Goal: Information Seeking & Learning: Find specific fact

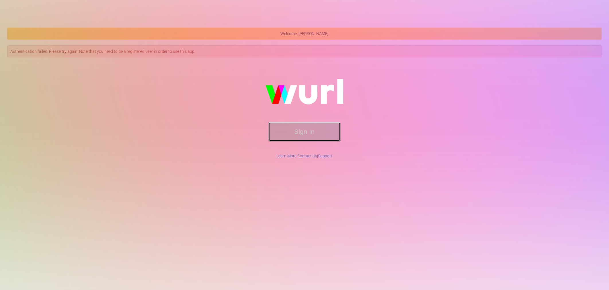
click at [298, 123] on button "Sign In" at bounding box center [305, 131] width 72 height 19
click at [303, 128] on button "Sign In" at bounding box center [305, 131] width 72 height 19
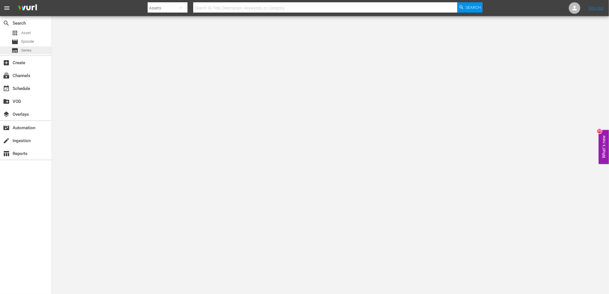
click at [32, 50] on div "subtitles Series" at bounding box center [25, 50] width 51 height 8
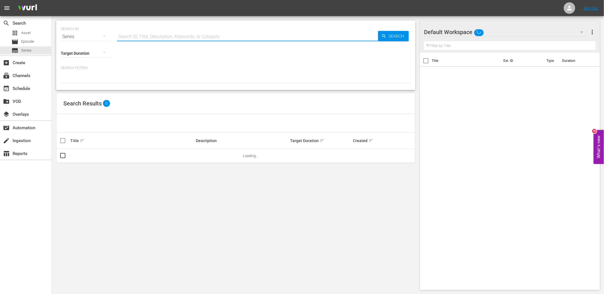
click at [180, 36] on input "text" at bounding box center [247, 37] width 261 height 14
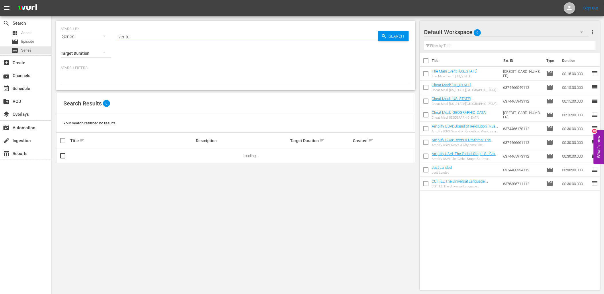
type input "venturing out"
click at [385, 40] on div "Search" at bounding box center [393, 36] width 31 height 10
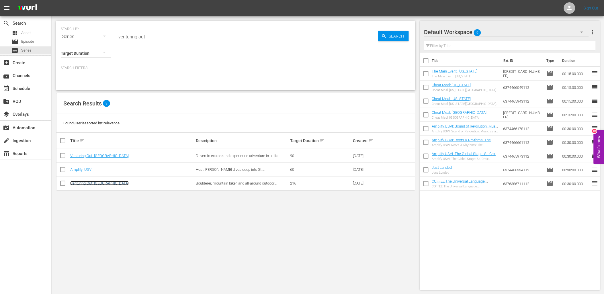
click at [101, 181] on link "Venturing Out: Park 2 Park" at bounding box center [99, 183] width 58 height 4
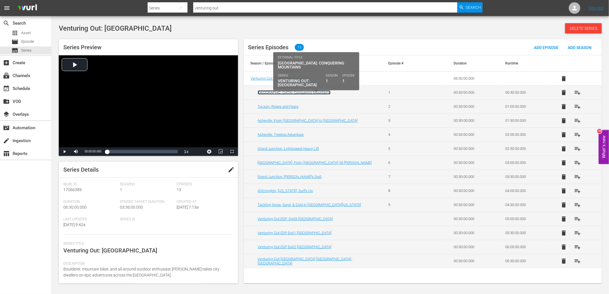
click at [294, 93] on link "El Paso: Conquering Mountains" at bounding box center [294, 92] width 73 height 4
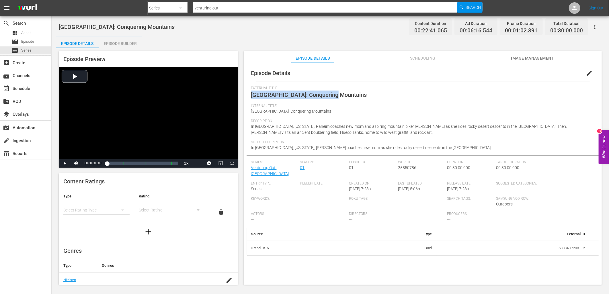
drag, startPoint x: 336, startPoint y: 93, endPoint x: 246, endPoint y: 96, distance: 90.4
click at [247, 96] on div "Episode Details edit External Title El Paso: Conquering Mountains Internal Titl…" at bounding box center [423, 160] width 352 height 191
copy span "El Paso: Conquering Mountains"
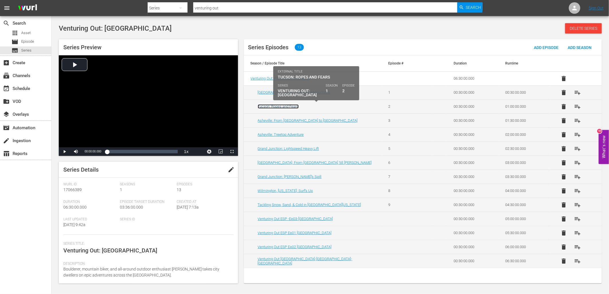
click at [287, 106] on link "Tucson: Ropes and Fears" at bounding box center [278, 106] width 41 height 4
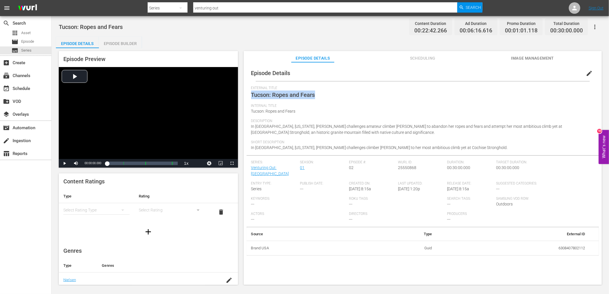
drag, startPoint x: 319, startPoint y: 94, endPoint x: 251, endPoint y: 96, distance: 67.7
click at [251, 96] on div "External Title Tucson: Ropes and Fears" at bounding box center [422, 95] width 343 height 18
copy span "Tucson: Ropes and Fears"
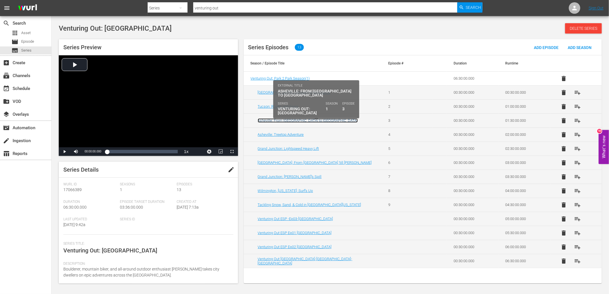
click at [291, 122] on link "Asheville: From Tubes to Tubing" at bounding box center [308, 120] width 100 height 4
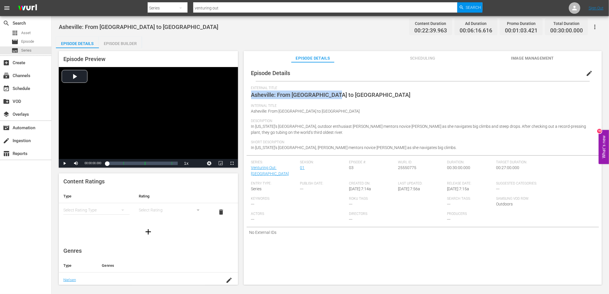
drag, startPoint x: 336, startPoint y: 96, endPoint x: 253, endPoint y: 94, distance: 83.2
click at [253, 94] on div "External Title Asheville: From Tubes to Tubing" at bounding box center [422, 95] width 343 height 18
copy span "Asheville: From Tubes to Tubing"
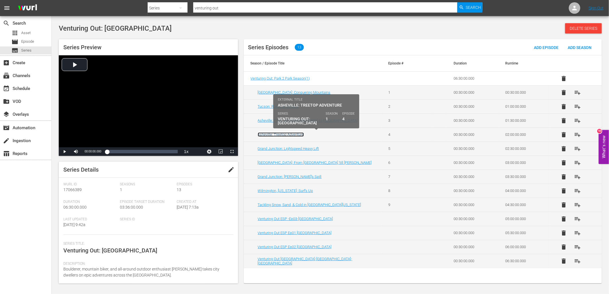
click at [293, 134] on link "Asheville: Treetop Adventure" at bounding box center [281, 134] width 46 height 4
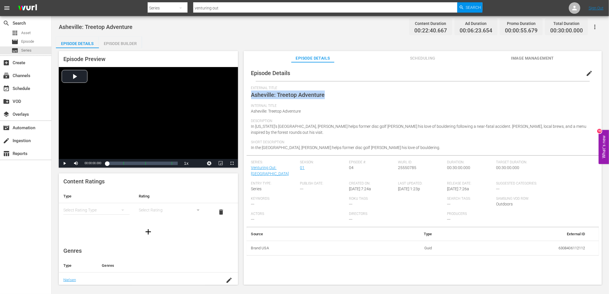
drag, startPoint x: 327, startPoint y: 96, endPoint x: 251, endPoint y: 95, distance: 76.3
click at [251, 95] on div "Episode Details edit External Title Asheville: Treetop Adventure Internal Title…" at bounding box center [423, 160] width 352 height 191
copy span "Asheville: Treetop Adventure"
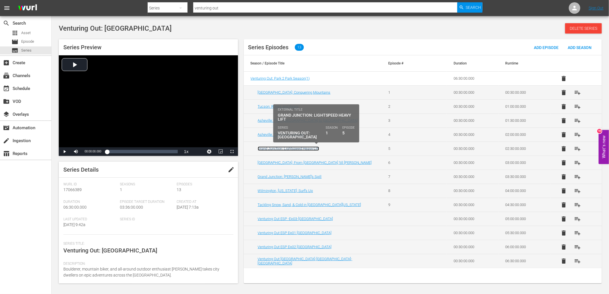
click at [290, 151] on link "Grand Junction: Lightspeed Heavy Lift" at bounding box center [288, 149] width 61 height 4
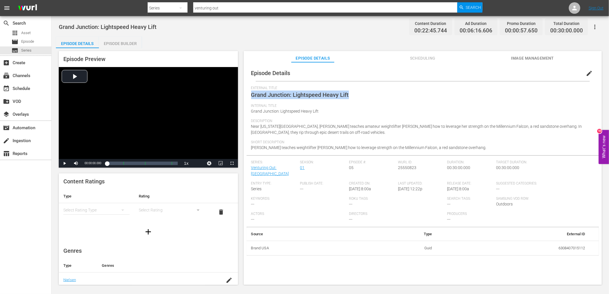
drag, startPoint x: 351, startPoint y: 94, endPoint x: 252, endPoint y: 98, distance: 99.0
click at [252, 98] on div "External Title Grand Junction: Lightspeed Heavy Lift" at bounding box center [422, 95] width 343 height 18
copy span "Grand Junction: Lightspeed Heavy Lift"
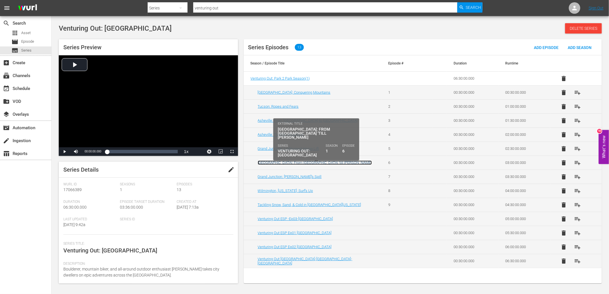
click at [302, 163] on link "Grand Junction: From Dusk 'till Dawn" at bounding box center [315, 163] width 114 height 4
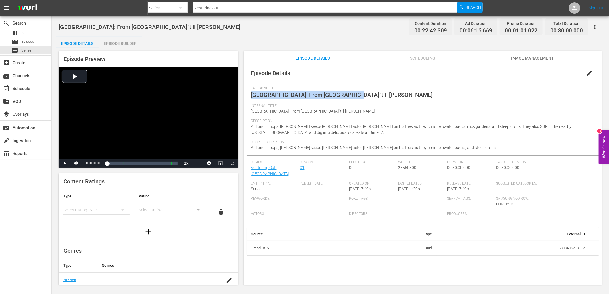
drag, startPoint x: 333, startPoint y: 95, endPoint x: 253, endPoint y: 101, distance: 80.5
click at [253, 101] on div "External Title Grand Junction: From Dusk 'till Dawn" at bounding box center [422, 95] width 343 height 18
copy span "Grand Junction: From Dusk 'till Dawn"
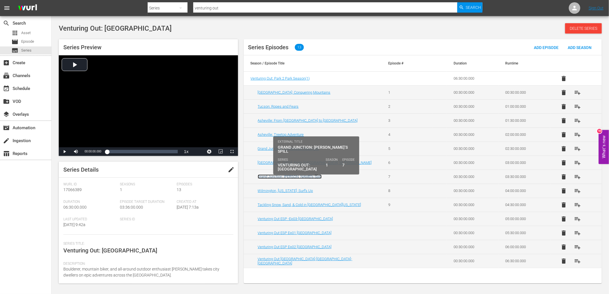
click at [284, 178] on link "Grand Junction: Bill’s Spill" at bounding box center [290, 177] width 64 height 4
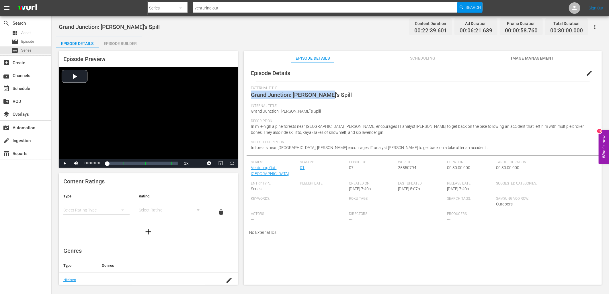
drag, startPoint x: 319, startPoint y: 95, endPoint x: 253, endPoint y: 101, distance: 66.8
click at [253, 101] on div "External Title Grand Junction: Bill’s Spill" at bounding box center [422, 95] width 343 height 18
copy span "Grand Junction: Bill’s Spill"
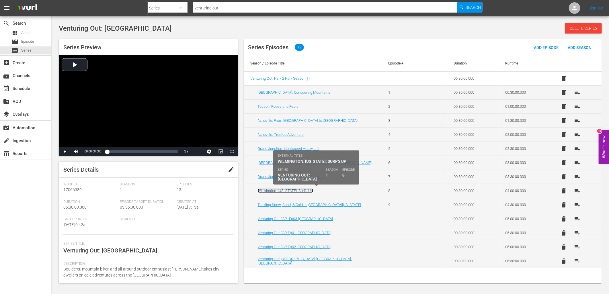
click at [291, 192] on link "Wilmington, Delaware: Surf's Up" at bounding box center [285, 191] width 55 height 4
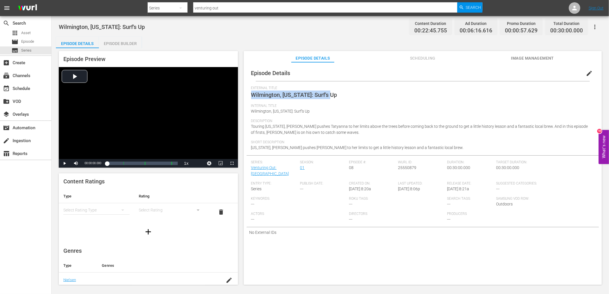
drag, startPoint x: 332, startPoint y: 95, endPoint x: 248, endPoint y: 96, distance: 83.7
click at [248, 96] on div "Episode Details edit External Title Wilmington, Delaware: Surf's Up Internal Ti…" at bounding box center [423, 151] width 352 height 173
copy span "Wilmington, Delaware: Surf's Up"
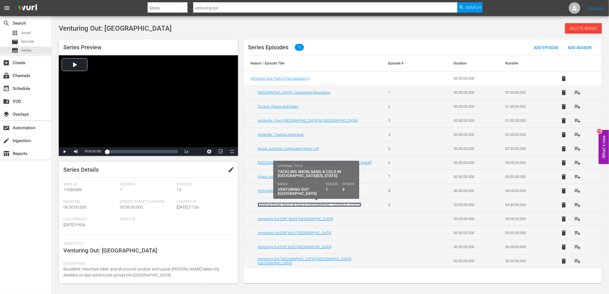
click at [311, 203] on link "Tackling Snow, Sand, & Cold in Southern Utah" at bounding box center [310, 205] width 104 height 4
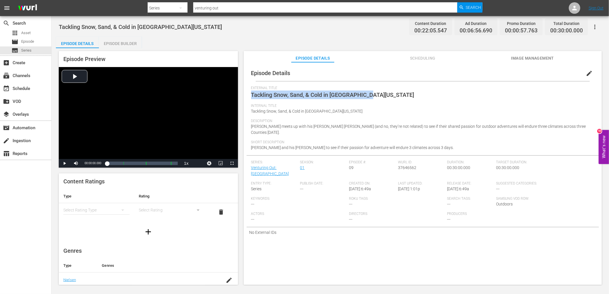
drag, startPoint x: 352, startPoint y: 96, endPoint x: 251, endPoint y: 98, distance: 101.0
click at [251, 98] on div "External Title Tackling Snow, Sand, & Cold in Southern Utah" at bounding box center [422, 95] width 343 height 18
copy span "Tackling Snow, Sand, & Cold in Southern Utah"
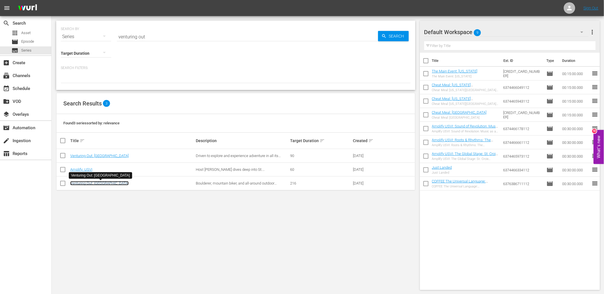
click at [85, 182] on link "Venturing Out: Park 2 Park" at bounding box center [99, 183] width 58 height 4
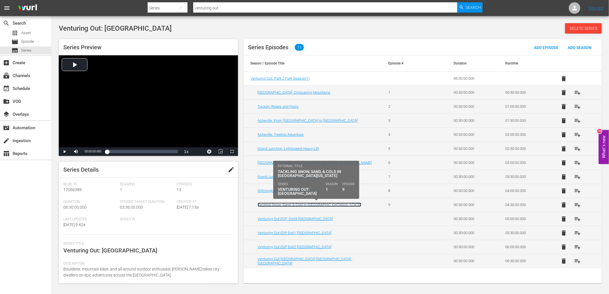
click at [285, 207] on link "Tackling Snow, Sand, & Cold in Southern Utah" at bounding box center [310, 205] width 104 height 4
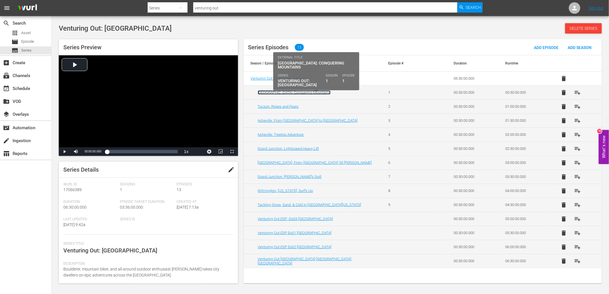
click at [296, 91] on link "El Paso: Conquering Mountains" at bounding box center [294, 92] width 73 height 4
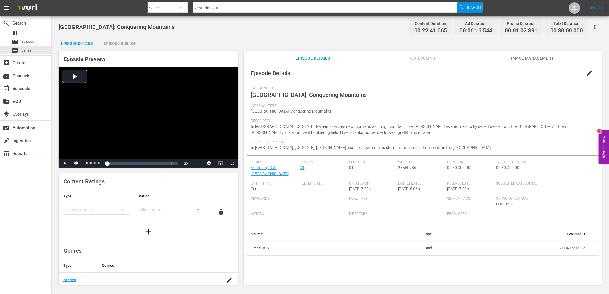
drag, startPoint x: 459, startPoint y: 188, endPoint x: 445, endPoint y: 190, distance: 14.4
click at [445, 190] on div "Series: Venturing Out: Park 2 Park Season: 01 Episode #: 01 Wurl ID: 25550786 D…" at bounding box center [422, 193] width 343 height 67
click at [448, 190] on span "7/19/22 @ 7:28a" at bounding box center [458, 189] width 22 height 5
drag, startPoint x: 460, startPoint y: 189, endPoint x: 446, endPoint y: 190, distance: 14.1
click at [447, 190] on span "7/19/22 @ 7:28a" at bounding box center [458, 189] width 22 height 5
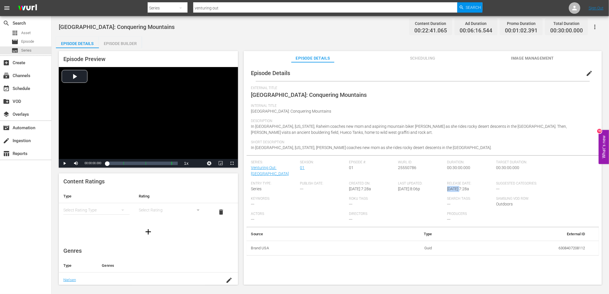
copy span "7/19/22"
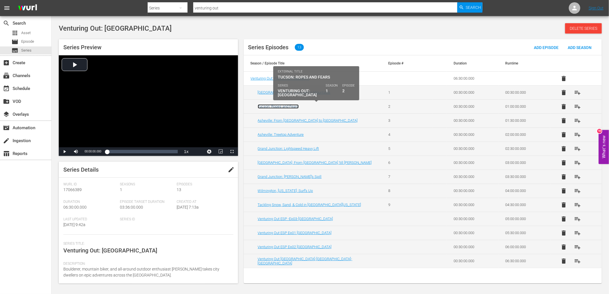
click at [272, 107] on link "Tucson: Ropes and Fears" at bounding box center [278, 106] width 41 height 4
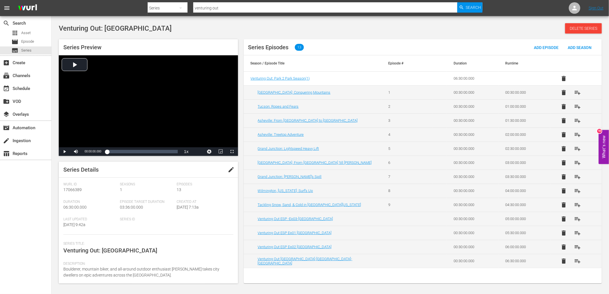
click at [297, 123] on td "Asheville: From Tubes to Tubing" at bounding box center [313, 121] width 138 height 14
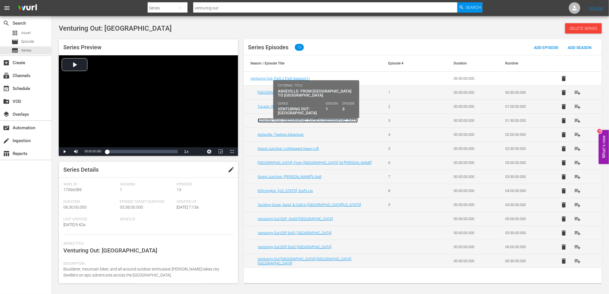
click at [296, 121] on link "Asheville: From Tubes to Tubing" at bounding box center [308, 120] width 100 height 4
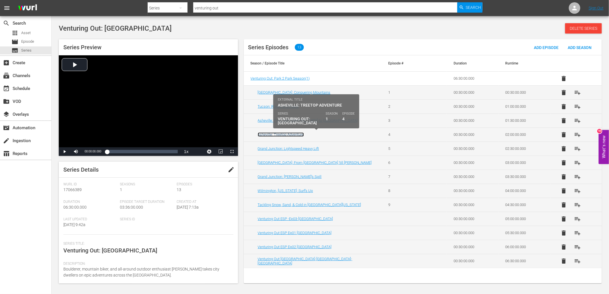
click at [291, 134] on link "Asheville: Treetop Adventure" at bounding box center [281, 134] width 46 height 4
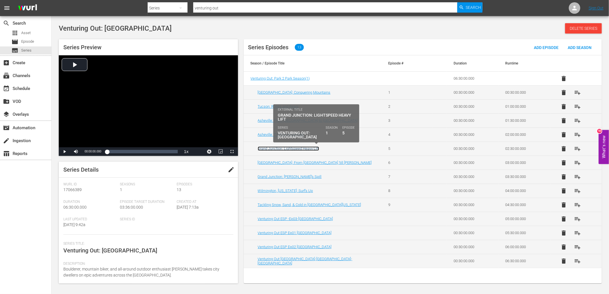
click at [283, 151] on link "Grand Junction: Lightspeed Heavy Lift" at bounding box center [288, 149] width 61 height 4
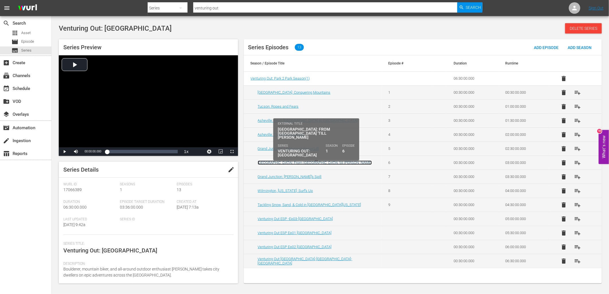
click at [303, 164] on link "Grand Junction: From Dusk 'till Dawn" at bounding box center [315, 163] width 114 height 4
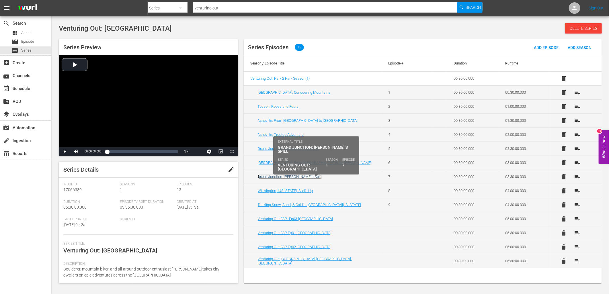
click at [288, 175] on link "Grand Junction: Bill’s Spill" at bounding box center [290, 177] width 64 height 4
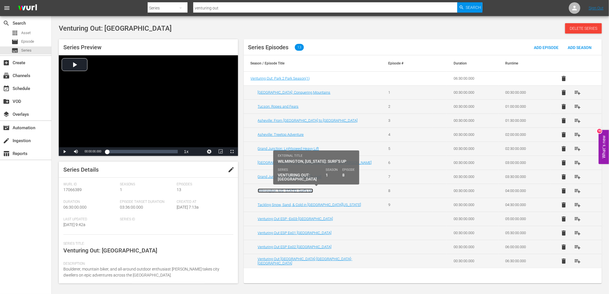
click at [296, 192] on link "Wilmington, Delaware: Surf's Up" at bounding box center [285, 191] width 55 height 4
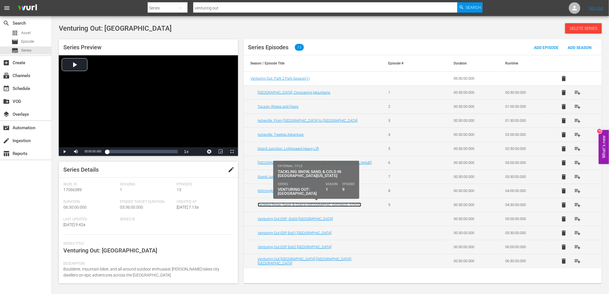
click at [285, 205] on link "Tackling Snow, Sand, & Cold in Southern Utah" at bounding box center [310, 205] width 104 height 4
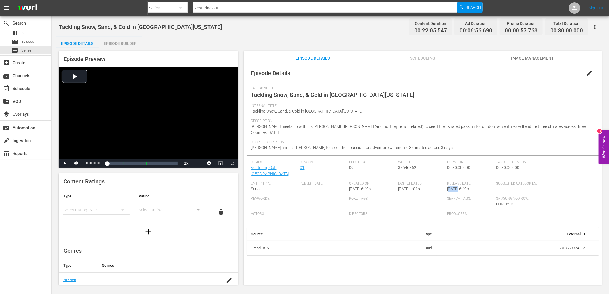
drag, startPoint x: 458, startPoint y: 190, endPoint x: 448, endPoint y: 191, distance: 10.4
click at [448, 191] on div "Release Date: 2/15/23 @ 6:49a" at bounding box center [471, 189] width 49 height 15
click at [459, 190] on span "2/15/23 @ 6:49a" at bounding box center [458, 189] width 22 height 5
drag, startPoint x: 459, startPoint y: 189, endPoint x: 446, endPoint y: 189, distance: 13.5
click at [447, 189] on span "2/15/23 @ 6:49a" at bounding box center [458, 189] width 22 height 5
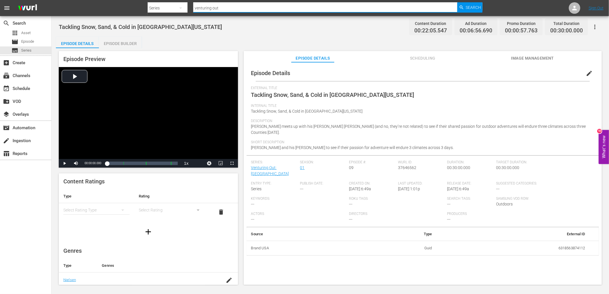
drag, startPoint x: 234, startPoint y: 6, endPoint x: 176, endPoint y: 13, distance: 58.3
click at [176, 13] on div "Search By Series Search ID, Title, Description, Keywords, or Category venturing…" at bounding box center [315, 8] width 335 height 14
type input "life"
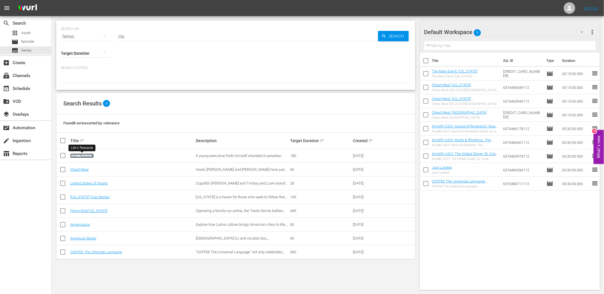
click at [82, 156] on link "Life's Rewards" at bounding box center [82, 156] width 24 height 4
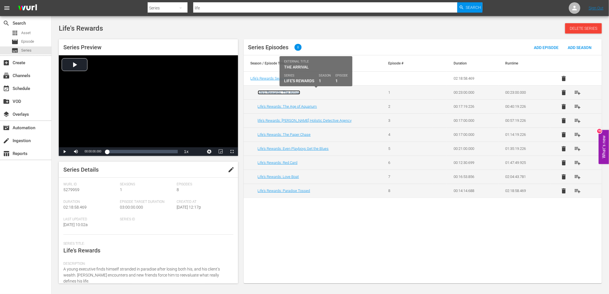
click at [296, 93] on link "Life's Rewards: The Arrival" at bounding box center [279, 92] width 42 height 4
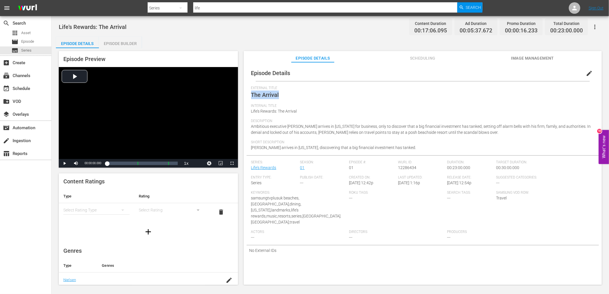
drag, startPoint x: 284, startPoint y: 95, endPoint x: 251, endPoint y: 97, distance: 33.4
click at [251, 97] on div "Episode Details edit External Title The Arrival Internal Title Life's Rewards: …" at bounding box center [423, 160] width 352 height 191
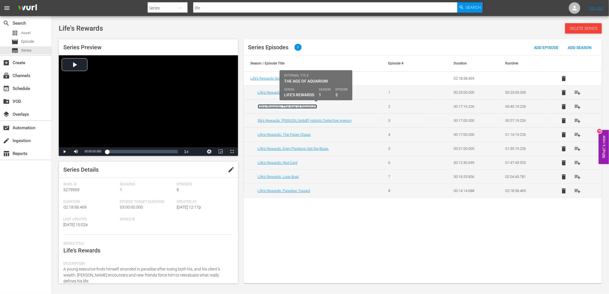
click at [309, 107] on link "Life's Rewards: The Age of Aquarium" at bounding box center [287, 106] width 59 height 4
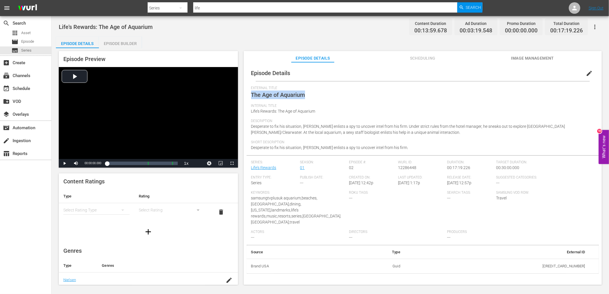
drag, startPoint x: 306, startPoint y: 96, endPoint x: 252, endPoint y: 94, distance: 53.4
click at [252, 94] on div "External Title The Age of Aquarium" at bounding box center [422, 95] width 343 height 18
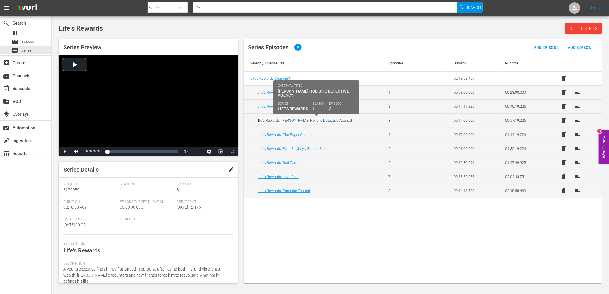
click at [327, 122] on link "life's Rewards: Dan Kinney’s Holistic Detective Agency" at bounding box center [305, 120] width 94 height 4
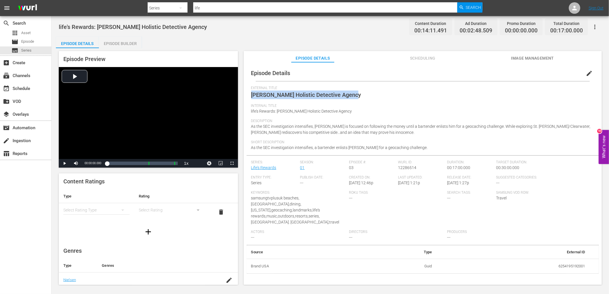
drag, startPoint x: 357, startPoint y: 95, endPoint x: 253, endPoint y: 98, distance: 104.4
click at [253, 98] on div "External Title Dan Kinney’s Holistic Detective Agency" at bounding box center [422, 95] width 343 height 18
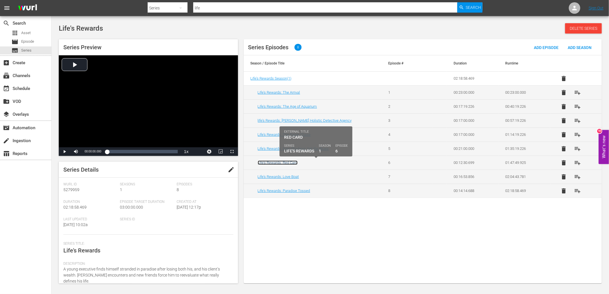
click at [293, 164] on link "Life's Rewards: Red Card" at bounding box center [278, 163] width 40 height 4
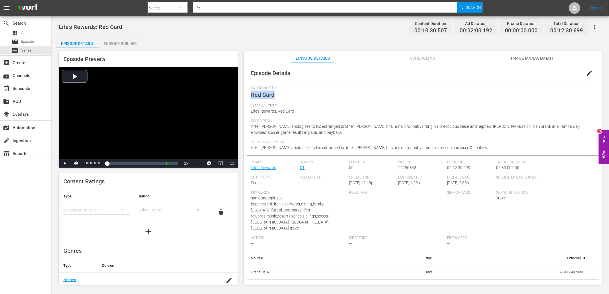
drag, startPoint x: 279, startPoint y: 95, endPoint x: 251, endPoint y: 98, distance: 28.0
click at [251, 98] on div "External Title Red Card" at bounding box center [422, 95] width 343 height 18
drag, startPoint x: 297, startPoint y: 111, endPoint x: 247, endPoint y: 109, distance: 50.5
click at [244, 109] on div "Episode Details edit External Title Red Card Internal Title Life's Rewards: Red…" at bounding box center [423, 176] width 358 height 228
drag, startPoint x: 460, startPoint y: 183, endPoint x: 446, endPoint y: 185, distance: 14.2
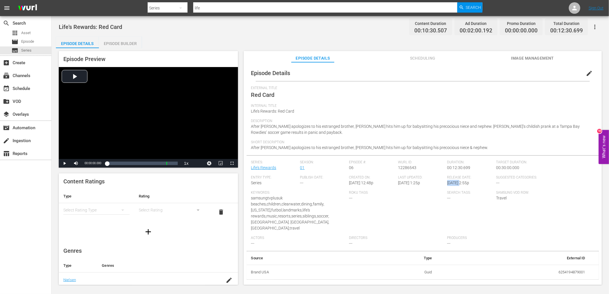
click at [447, 185] on div "Release Date: 5/25/21 @ 2:55p" at bounding box center [471, 182] width 49 height 15
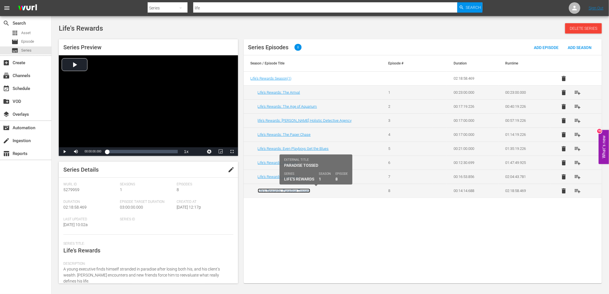
click at [299, 191] on link "Life's Rewards: Paradise Tossed" at bounding box center [284, 191] width 52 height 4
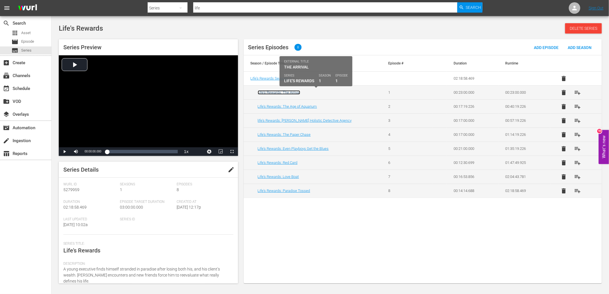
click at [281, 91] on link "Life's Rewards: The Arrival" at bounding box center [279, 92] width 42 height 4
